Goal: Task Accomplishment & Management: Complete application form

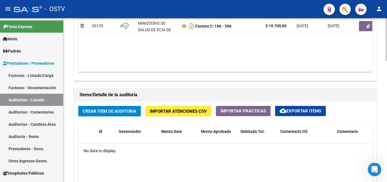
scroll to position [340, 0]
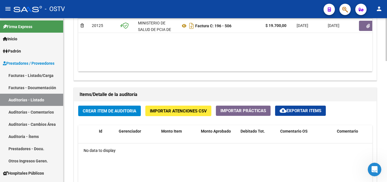
click at [116, 109] on span "Crear Item de Auditoria" at bounding box center [110, 110] width 54 height 5
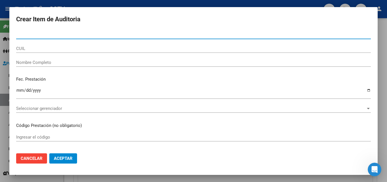
drag, startPoint x: 29, startPoint y: 34, endPoint x: 26, endPoint y: 41, distance: 7.6
click at [28, 37] on input "Nro Documento" at bounding box center [193, 34] width 355 height 5
paste input "43461581"
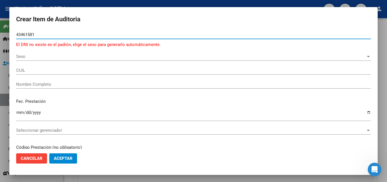
type input "43461581"
click at [49, 153] on button "Aceptar" at bounding box center [63, 158] width 28 height 10
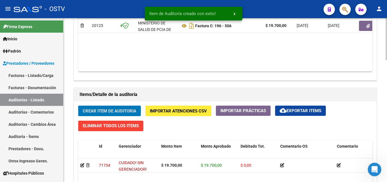
scroll to position [341, 0]
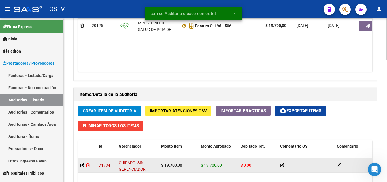
click at [88, 164] on icon at bounding box center [87, 165] width 3 height 4
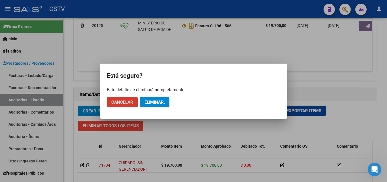
click at [150, 100] on span "Eliminar." at bounding box center [155, 102] width 20 height 5
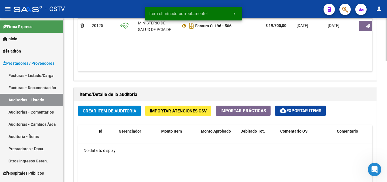
scroll to position [340, 0]
click at [107, 113] on span "Crear Item de Auditoria" at bounding box center [110, 110] width 54 height 5
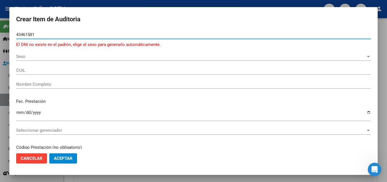
click at [38, 34] on input "43461581" at bounding box center [193, 34] width 355 height 5
type input "43461581"
drag, startPoint x: 37, startPoint y: 33, endPoint x: 0, endPoint y: 33, distance: 37.4
click at [0, 33] on div "Crear Item de Auditoria 43461581 Nro Documento El DNI no existe en el padrón, e…" at bounding box center [193, 91] width 387 height 182
click at [110, 93] on div "Nombre Completo" at bounding box center [193, 87] width 355 height 14
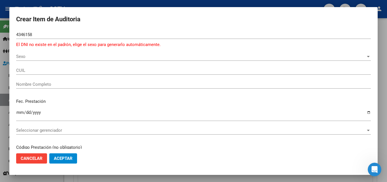
click at [73, 38] on div "4346158 Nro Documento" at bounding box center [193, 34] width 355 height 9
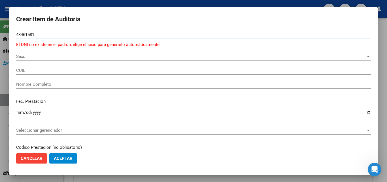
click at [48, 50] on div "43461581 Nro Documento El DNI no existe en el padrón, elige el sexo para genera…" at bounding box center [193, 41] width 355 height 22
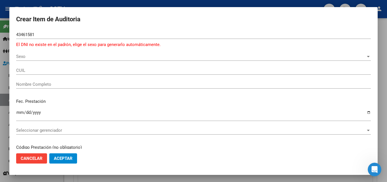
click at [29, 33] on input "43461581" at bounding box center [193, 34] width 355 height 5
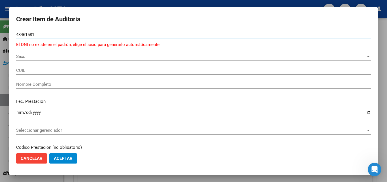
click at [29, 33] on input "43461581" at bounding box center [193, 34] width 355 height 5
click at [46, 35] on input "411660" at bounding box center [193, 34] width 355 height 5
type input "41166037"
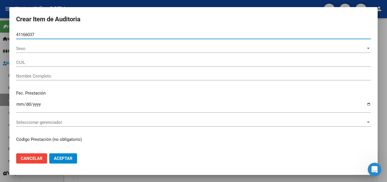
type input "27411660376"
type input "[PERSON_NAME]"
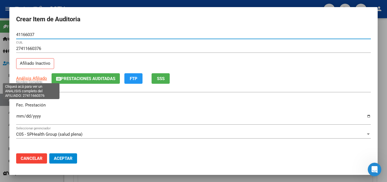
type input "41166037"
click at [37, 76] on span "Análisis Afiliado" at bounding box center [31, 78] width 31 height 5
type textarea "27411660376"
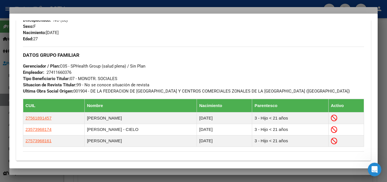
scroll to position [284, 0]
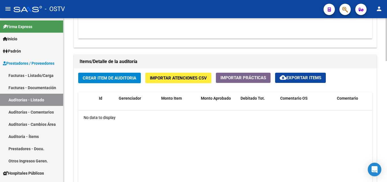
scroll to position [397, 0]
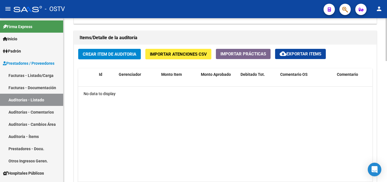
click at [104, 54] on span "Crear Item de Auditoria" at bounding box center [110, 54] width 54 height 5
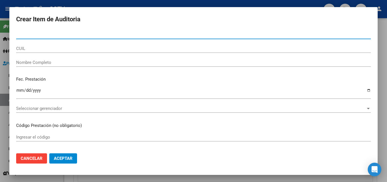
paste input "27411660376"
drag, startPoint x: 21, startPoint y: 34, endPoint x: 3, endPoint y: 34, distance: 17.6
click at [3, 34] on div "Crear Item de Auditoria 27411660376 Nro Documento CUIL Nombre Completo Fec. Pre…" at bounding box center [193, 91] width 387 height 182
click at [56, 34] on input "411660376" at bounding box center [193, 34] width 355 height 5
type input "41166037"
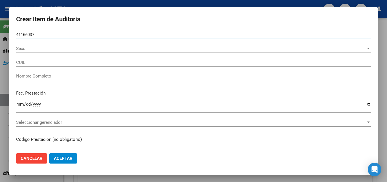
type input "27411660376"
type input "[PERSON_NAME]"
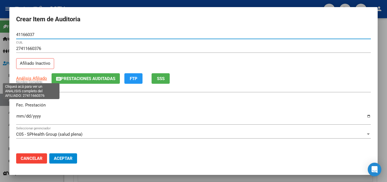
type input "41166037"
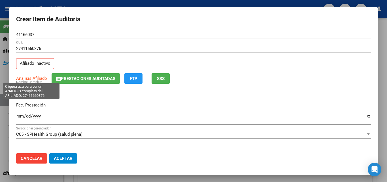
click at [31, 79] on span "Análisis Afiliado" at bounding box center [31, 78] width 31 height 5
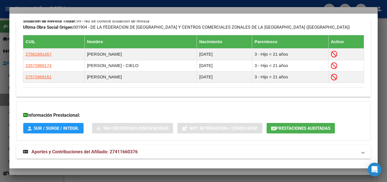
scroll to position [332, 0]
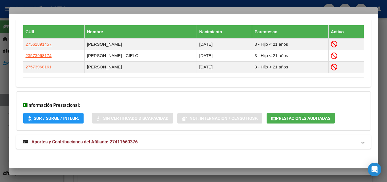
click at [66, 141] on span "Aportes y Contribuciones del Afiliado: 27411660376" at bounding box center [84, 141] width 106 height 5
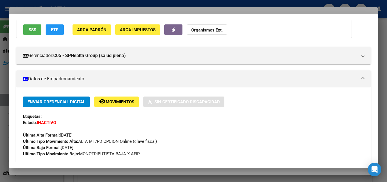
scroll to position [48, 0]
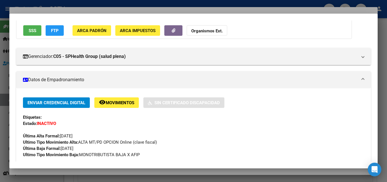
click at [77, 8] on div at bounding box center [193, 91] width 387 height 182
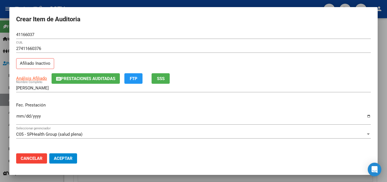
click at [19, 115] on input "Ingresar la fecha" at bounding box center [193, 118] width 355 height 9
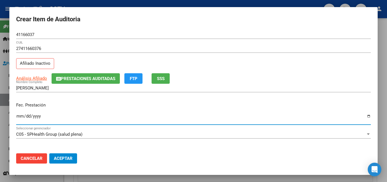
click at [19, 115] on input "Ingresar la fecha" at bounding box center [193, 118] width 355 height 9
type input "[DATE]"
click at [60, 112] on div "Fec. Prestación [DATE] Ingresar la fecha" at bounding box center [193, 114] width 355 height 32
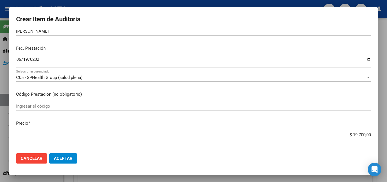
scroll to position [0, 0]
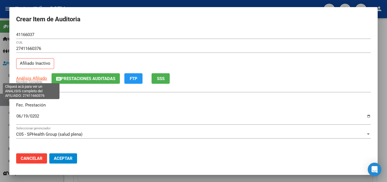
click at [31, 79] on span "Análisis Afiliado" at bounding box center [31, 78] width 31 height 5
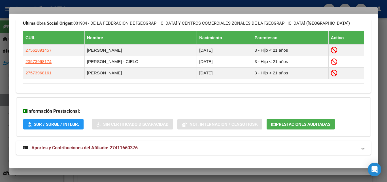
scroll to position [332, 0]
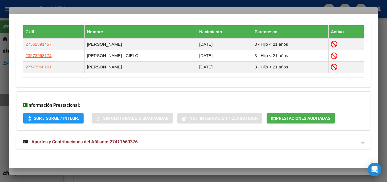
click at [62, 138] on strong "Aportes y Contribuciones del Afiliado: 27411660376" at bounding box center [80, 141] width 115 height 7
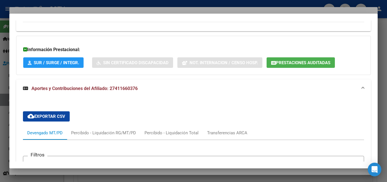
scroll to position [502, 0]
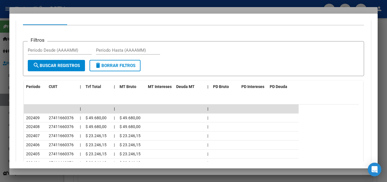
click at [37, 12] on div at bounding box center [193, 91] width 387 height 182
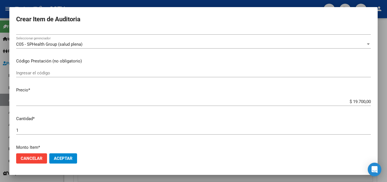
scroll to position [113, 0]
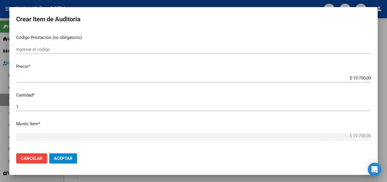
click at [355, 77] on input "$ 19.700,00" at bounding box center [193, 77] width 355 height 5
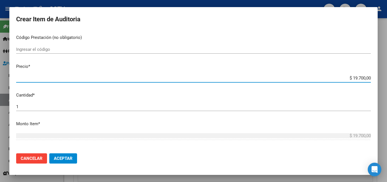
click at [355, 77] on input "$ 19.700,00" at bounding box center [193, 77] width 355 height 5
type input "$ 0,04"
type input "$ 0,40"
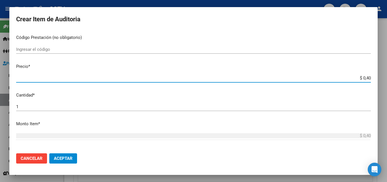
type input "$ 4,02"
type input "$ 40,29"
type input "$ 402,90"
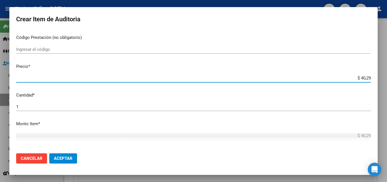
type input "$ 402,90"
type input "$ 4.029,00"
click at [326, 126] on p "Monto Item *" at bounding box center [193, 124] width 355 height 7
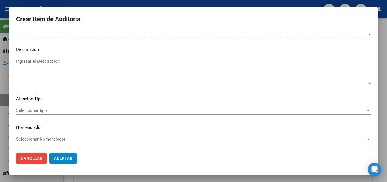
scroll to position [393, 0]
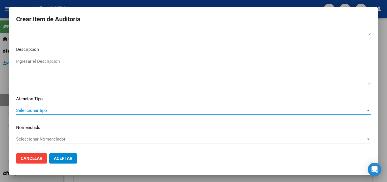
click at [41, 112] on span "Seleccionar tipo" at bounding box center [191, 110] width 350 height 5
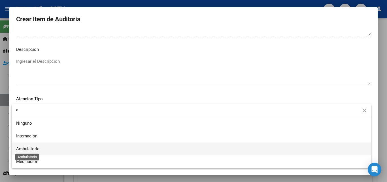
type input "a"
click at [32, 149] on span "Ambulatorio" at bounding box center [28, 148] width 24 height 5
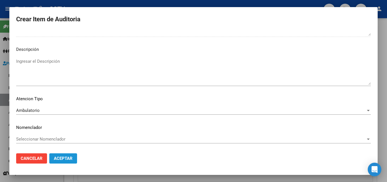
click at [69, 158] on span "Aceptar" at bounding box center [63, 158] width 19 height 5
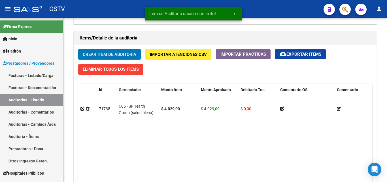
scroll to position [397, 0]
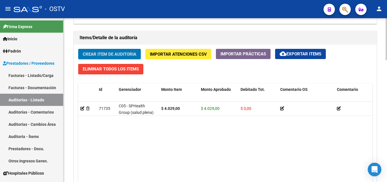
click at [99, 54] on span "Crear Item de Auditoria" at bounding box center [110, 54] width 54 height 5
